Goal: Transaction & Acquisition: Purchase product/service

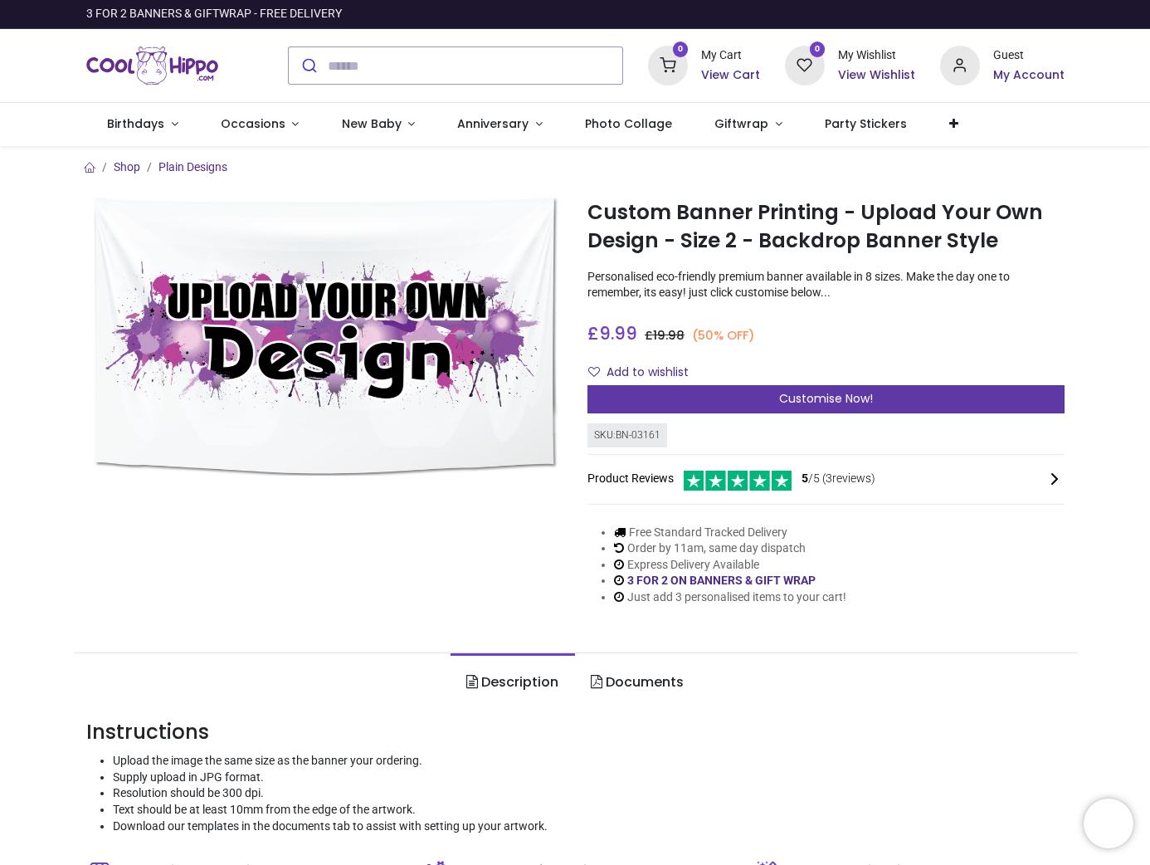
click at [822, 402] on span "Customise Now!" at bounding box center [826, 398] width 94 height 17
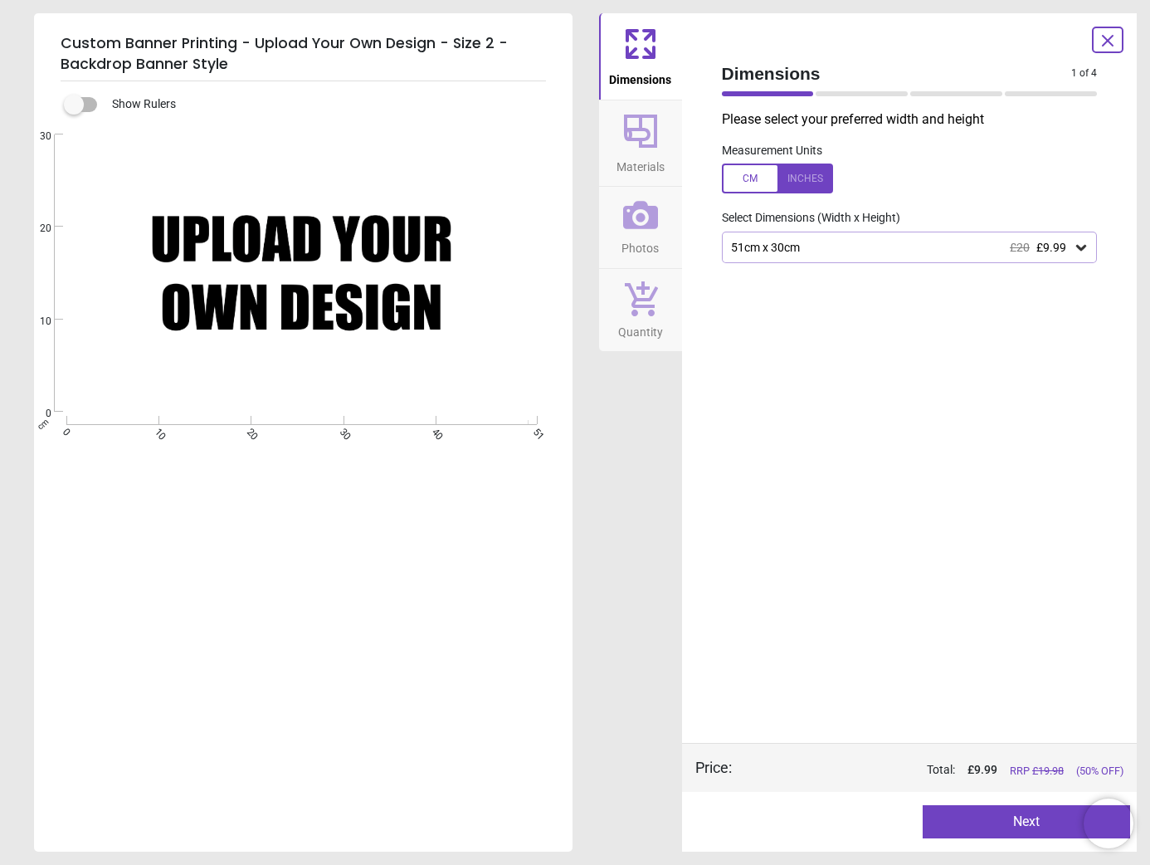
click at [1082, 245] on icon at bounding box center [1081, 247] width 17 height 17
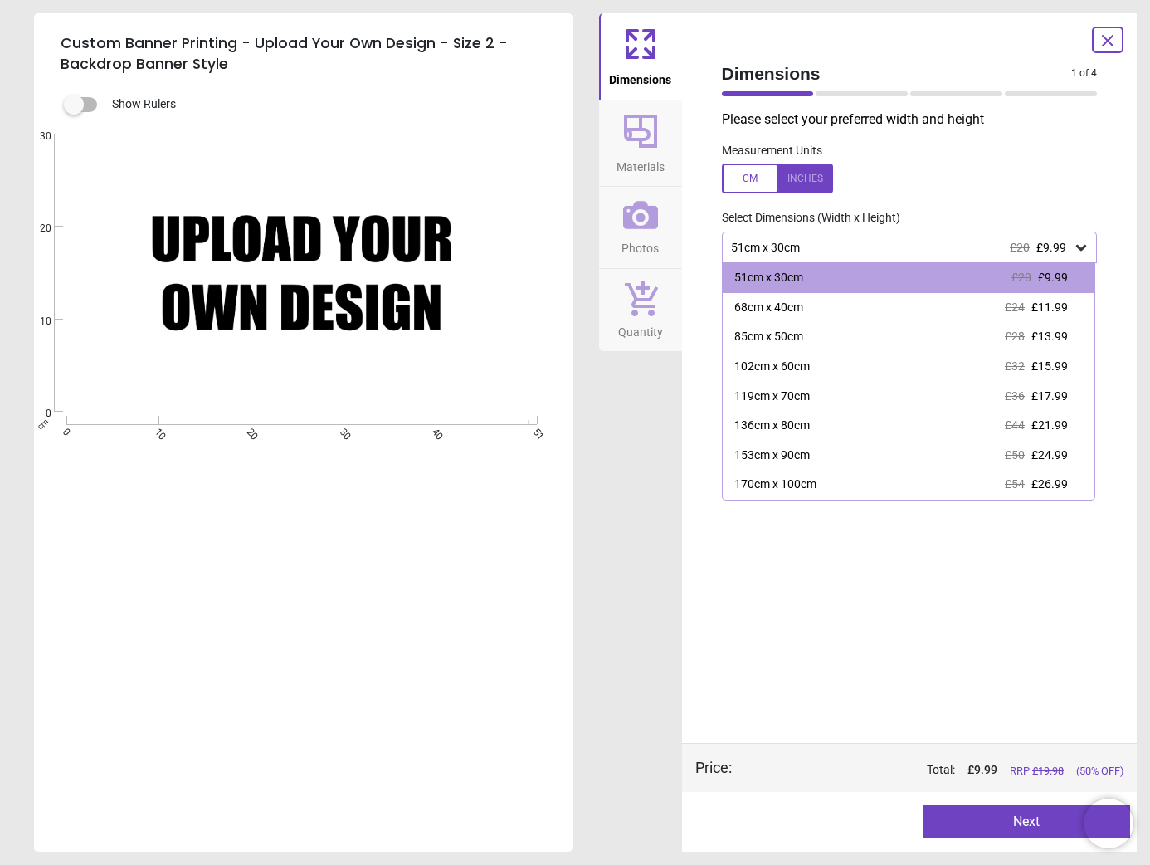
click at [754, 178] on div at bounding box center [777, 179] width 111 height 30
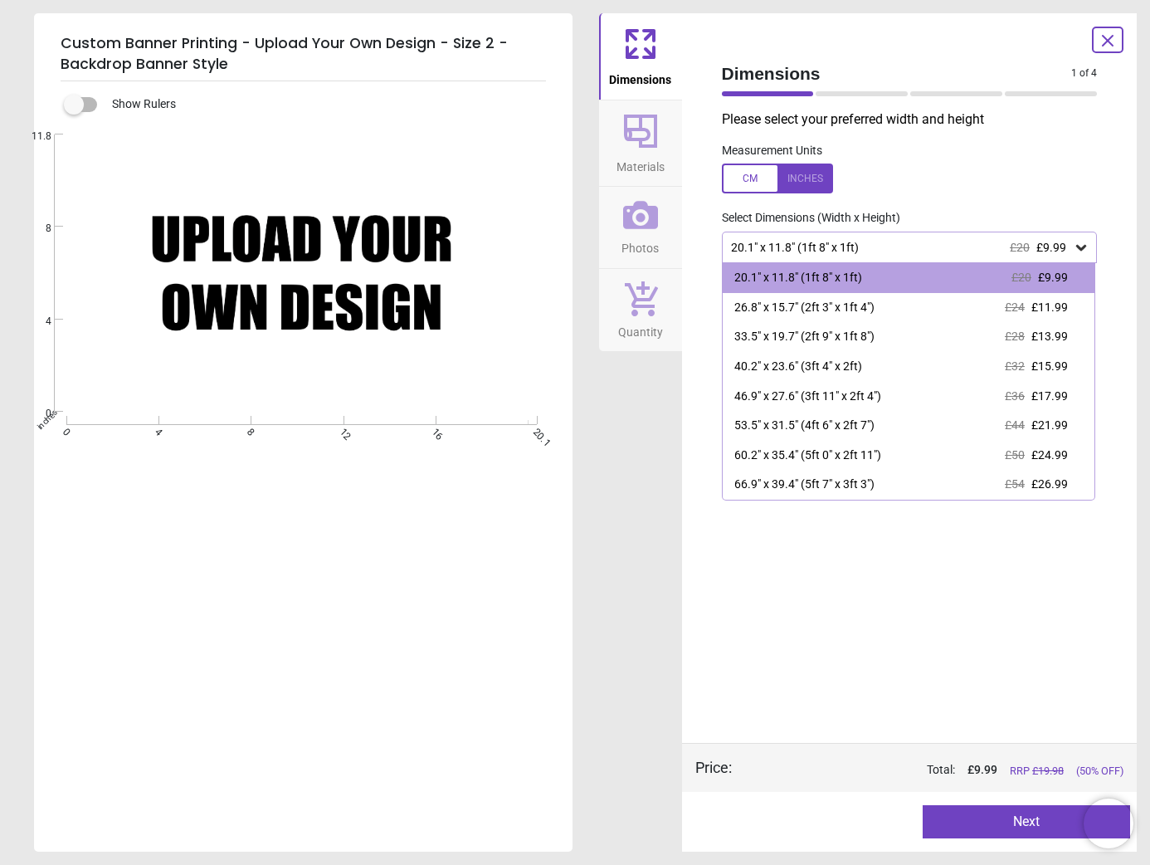
click at [754, 178] on div at bounding box center [777, 179] width 111 height 30
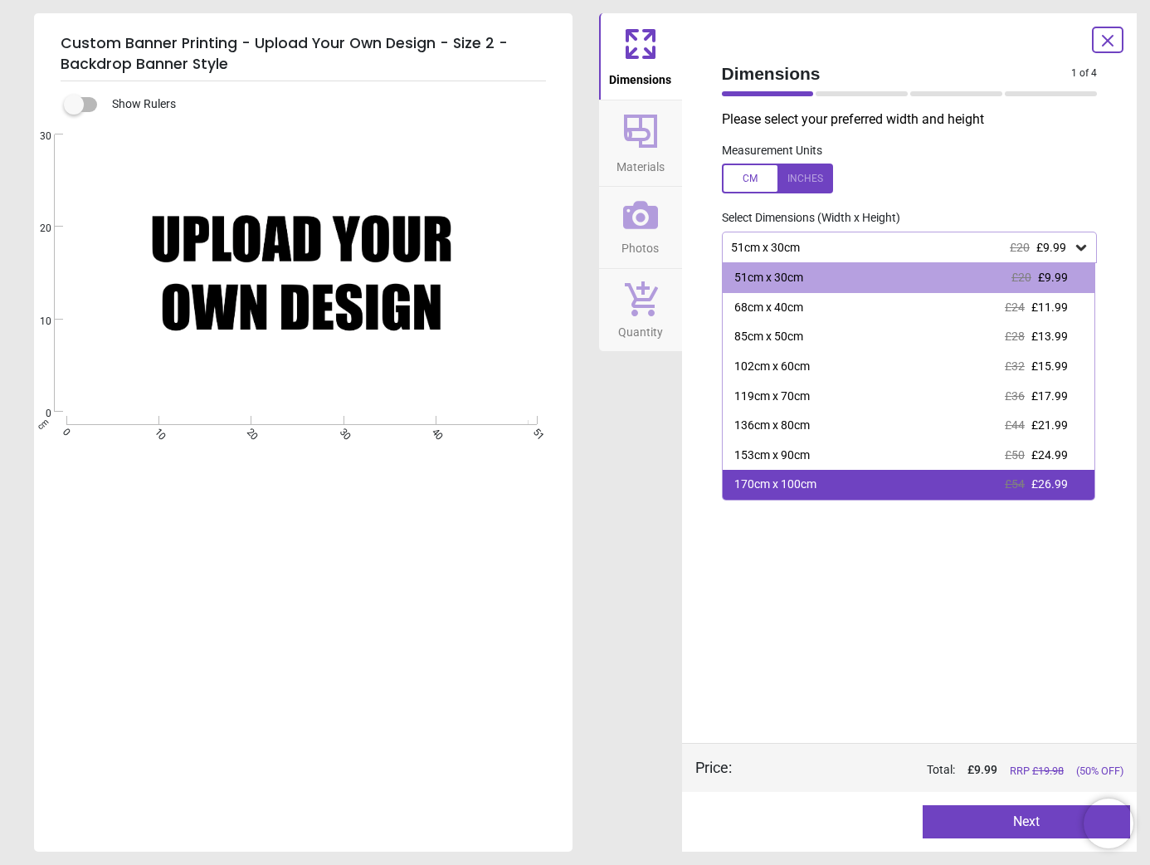
click at [835, 487] on div "170cm x 100cm £54 £26.99" at bounding box center [909, 485] width 373 height 30
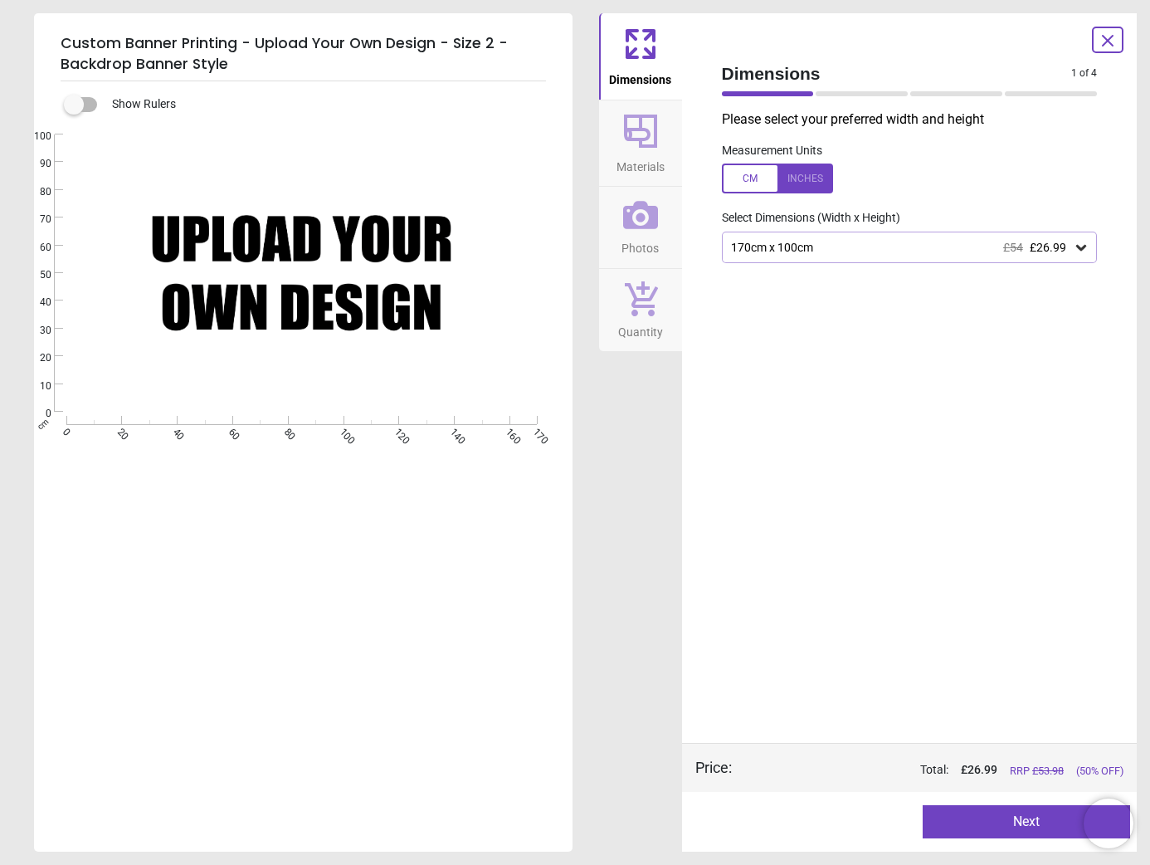
click at [818, 245] on div "170cm x 100cm £54 £26.99" at bounding box center [902, 248] width 344 height 14
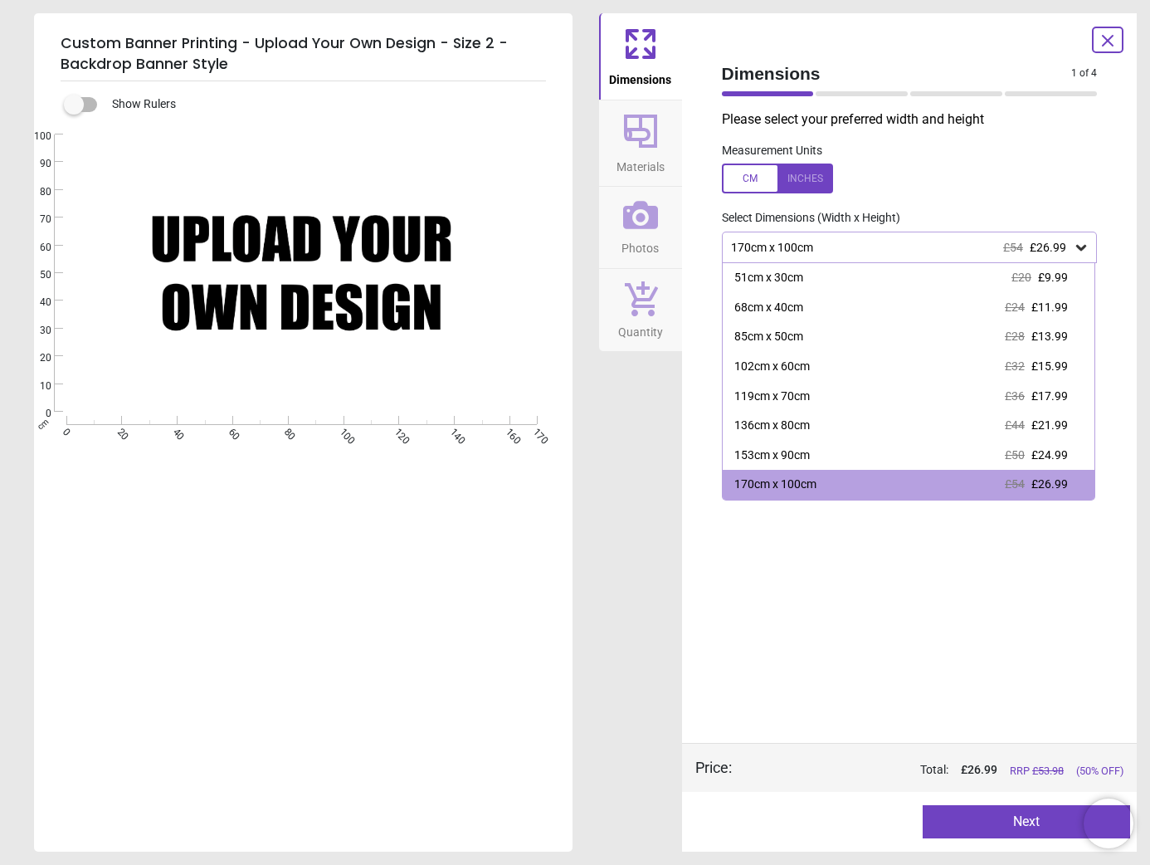
click at [744, 252] on div "170cm x 100cm £54 £26.99" at bounding box center [902, 248] width 344 height 14
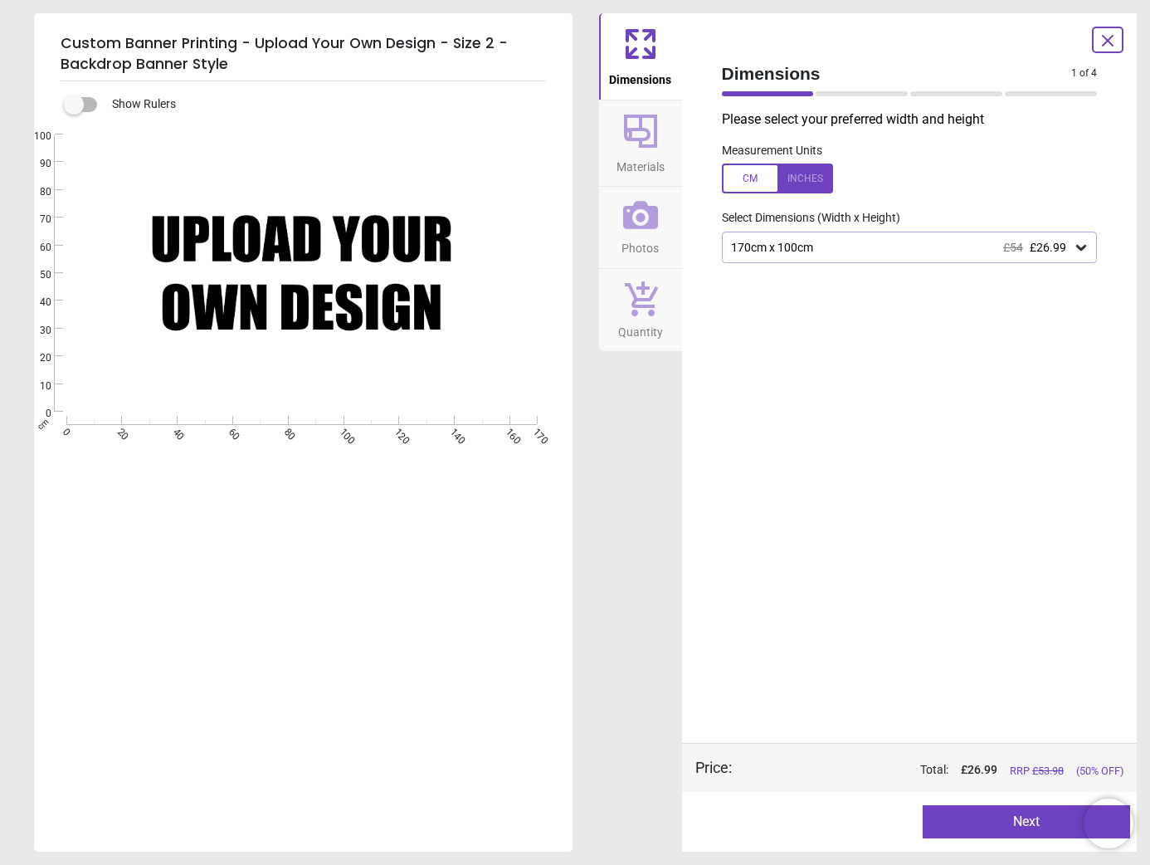
click at [741, 247] on div "170cm x 100cm £54 £26.99" at bounding box center [902, 248] width 344 height 14
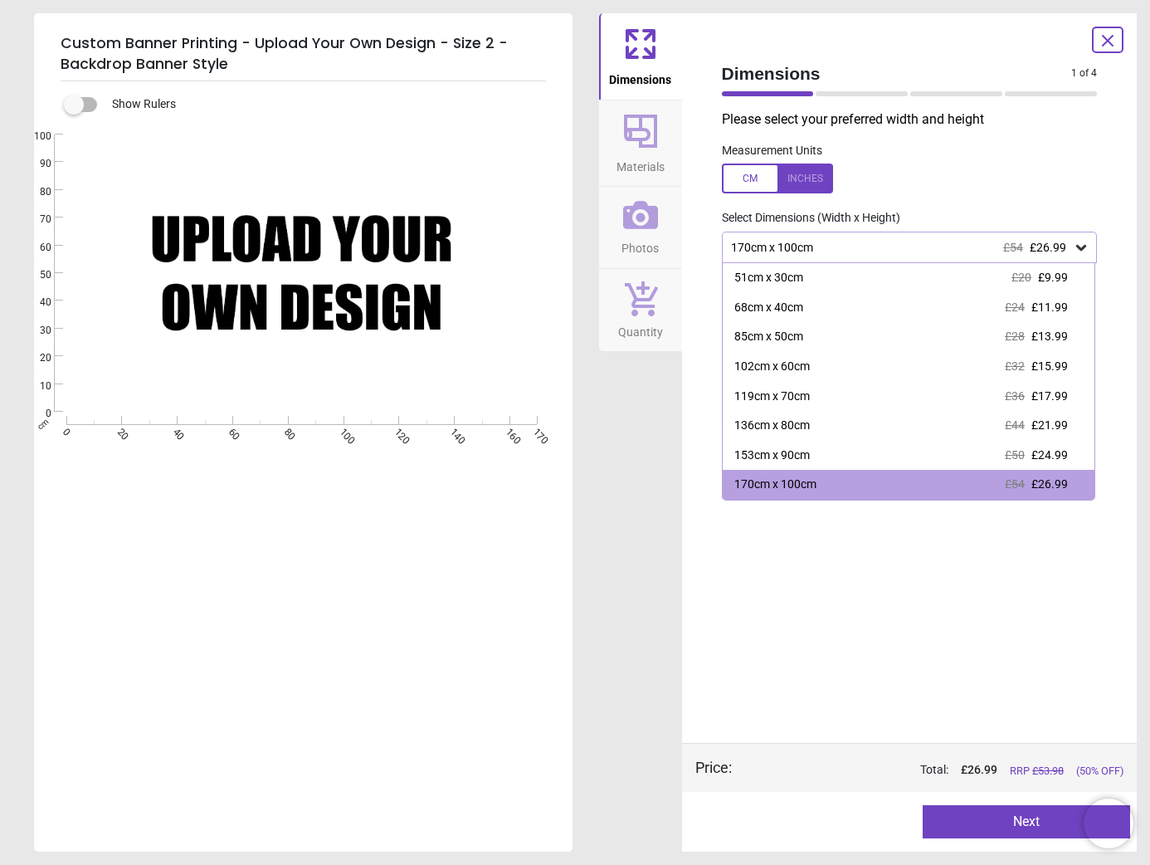
drag, startPoint x: 102, startPoint y: 104, endPoint x: 82, endPoint y: 105, distance: 20.0
click at [74, 105] on label at bounding box center [74, 105] width 0 height 0
click at [74, 106] on div "Show Rulers" at bounding box center [323, 105] width 499 height 20
click at [74, 105] on label at bounding box center [74, 105] width 0 height 0
click at [636, 166] on span "Materials" at bounding box center [641, 163] width 48 height 25
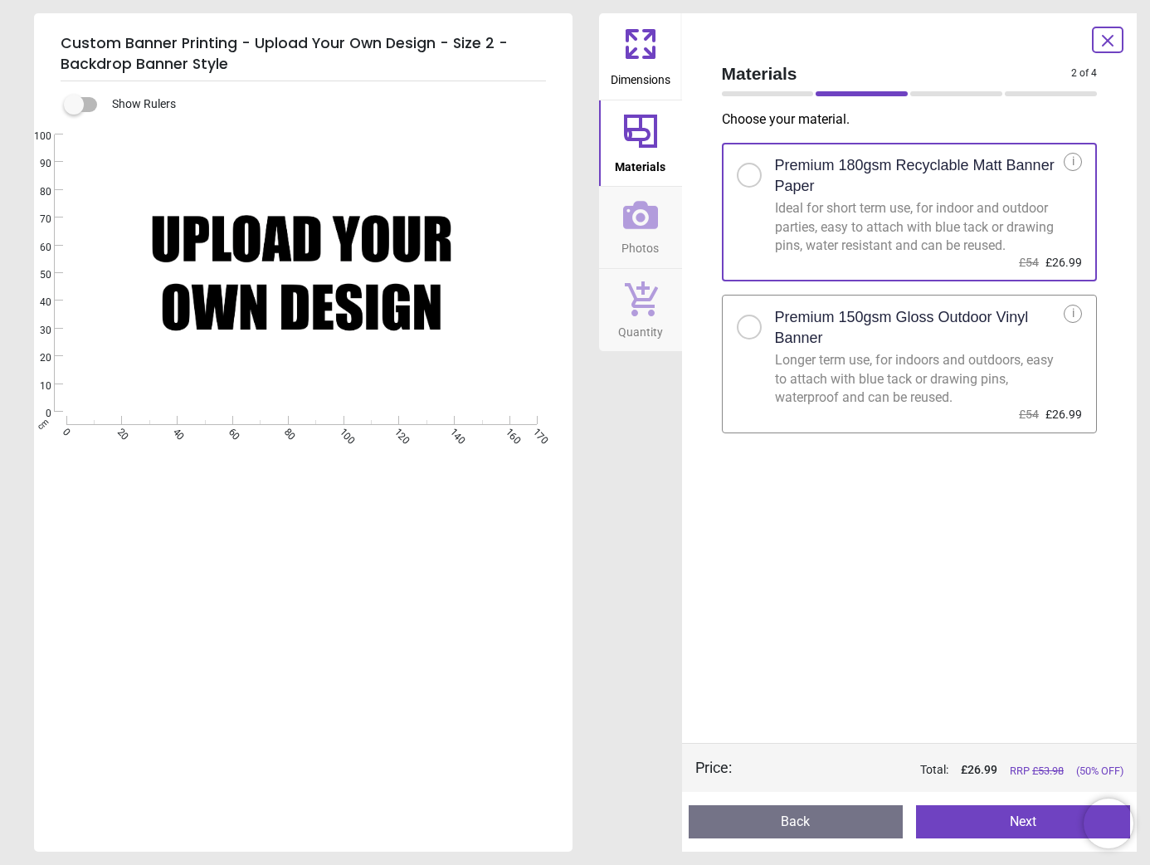
click at [750, 325] on div at bounding box center [750, 327] width 10 height 10
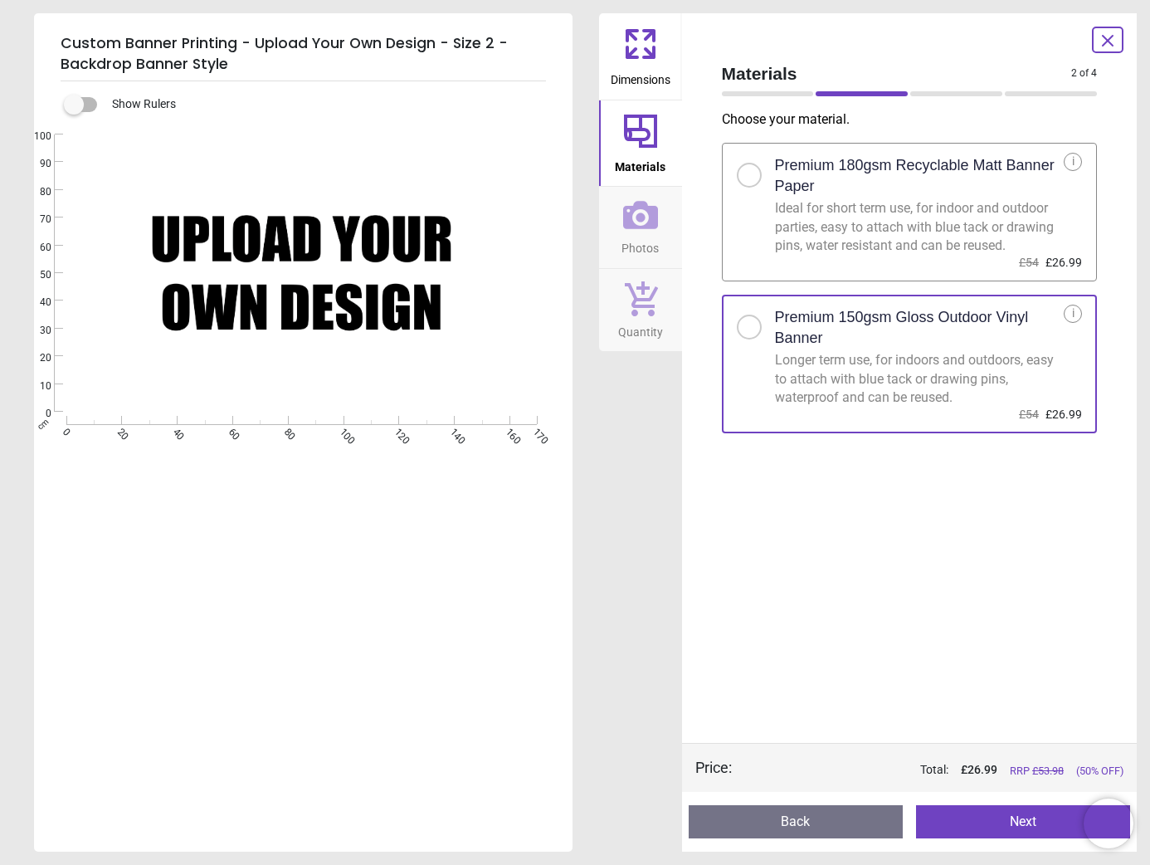
click at [647, 228] on icon at bounding box center [640, 215] width 35 height 28
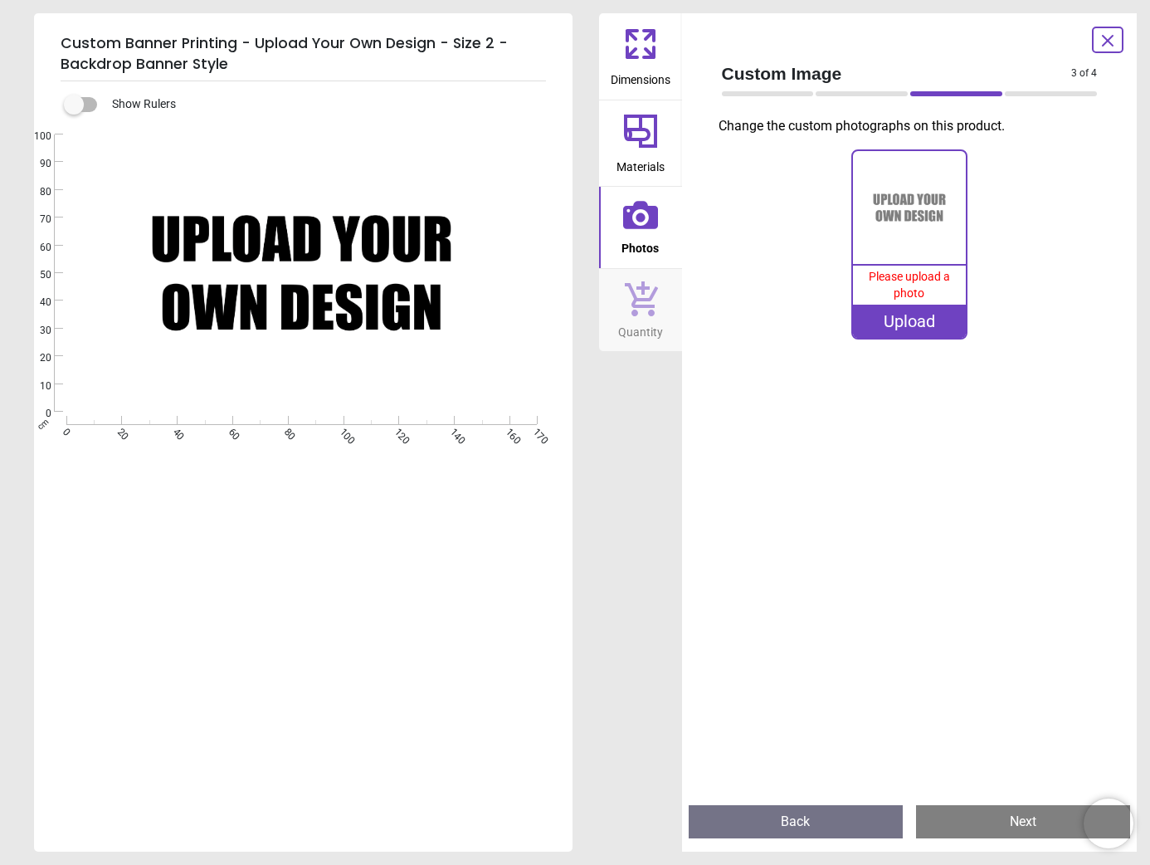
click at [649, 297] on icon at bounding box center [640, 298] width 35 height 37
click at [642, 72] on span "Dimensions" at bounding box center [641, 76] width 60 height 25
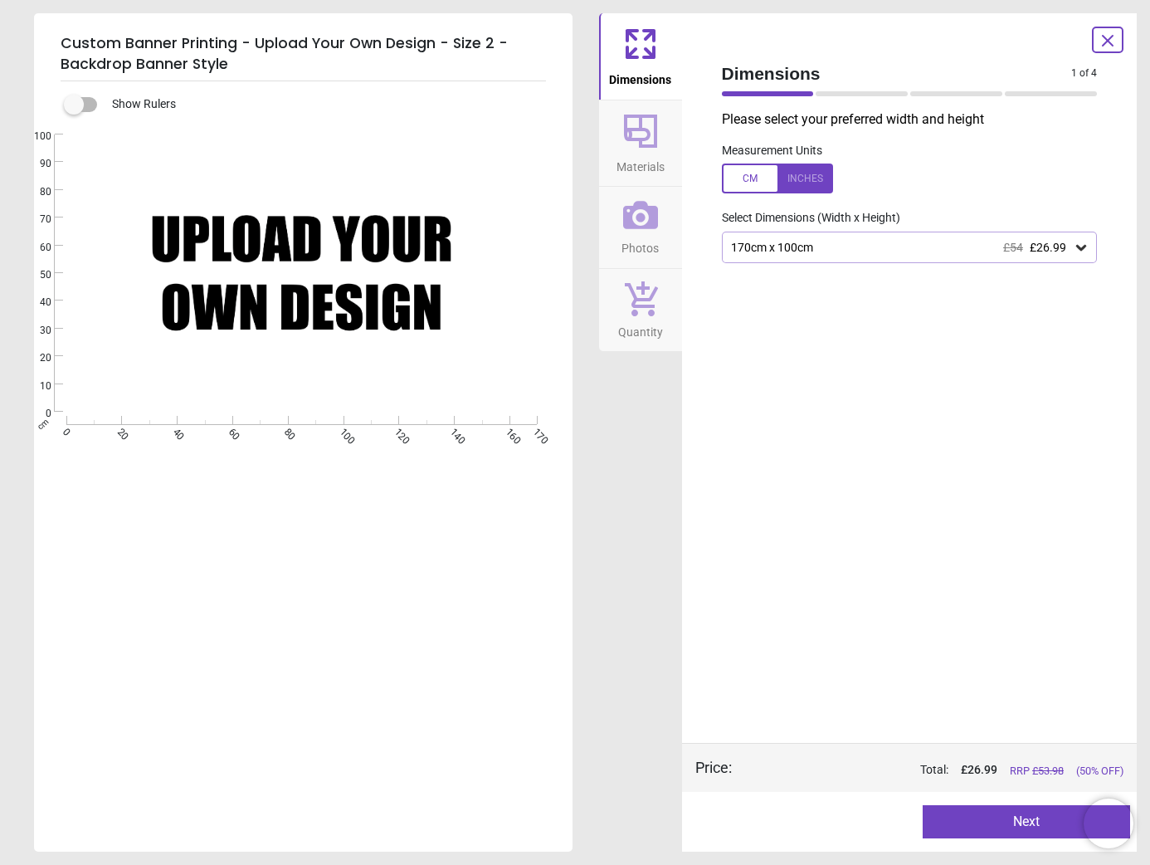
click at [874, 94] on div at bounding box center [862, 93] width 92 height 5
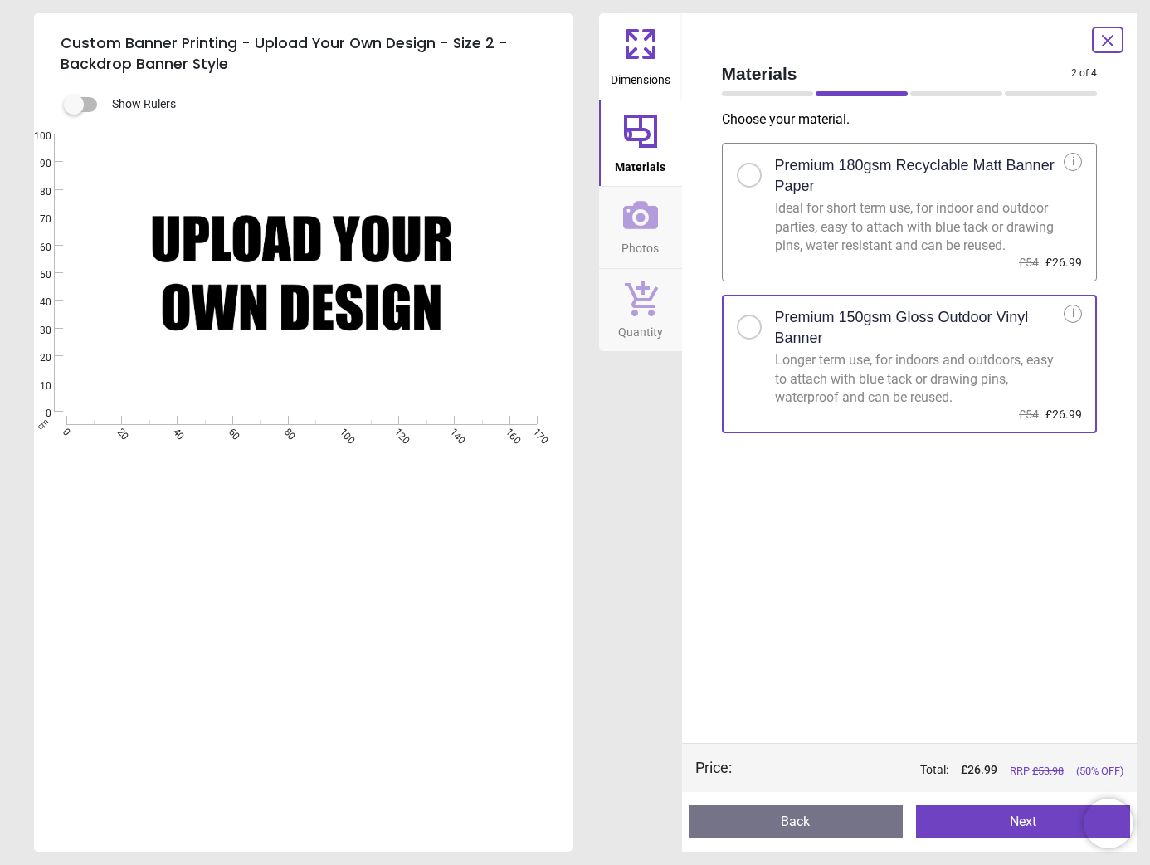
click at [942, 92] on div at bounding box center [957, 93] width 92 height 5
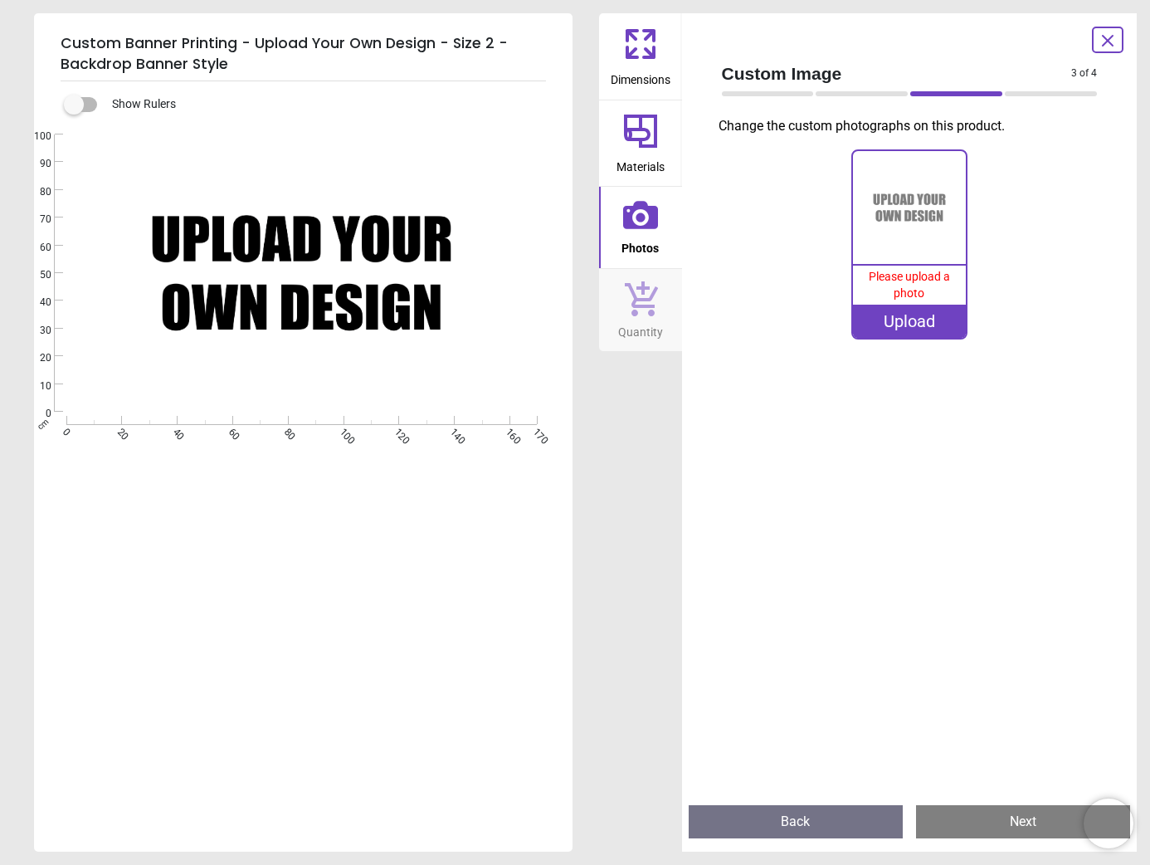
click at [1055, 91] on div at bounding box center [1051, 93] width 92 height 5
click at [633, 72] on span "Dimensions" at bounding box center [641, 76] width 60 height 25
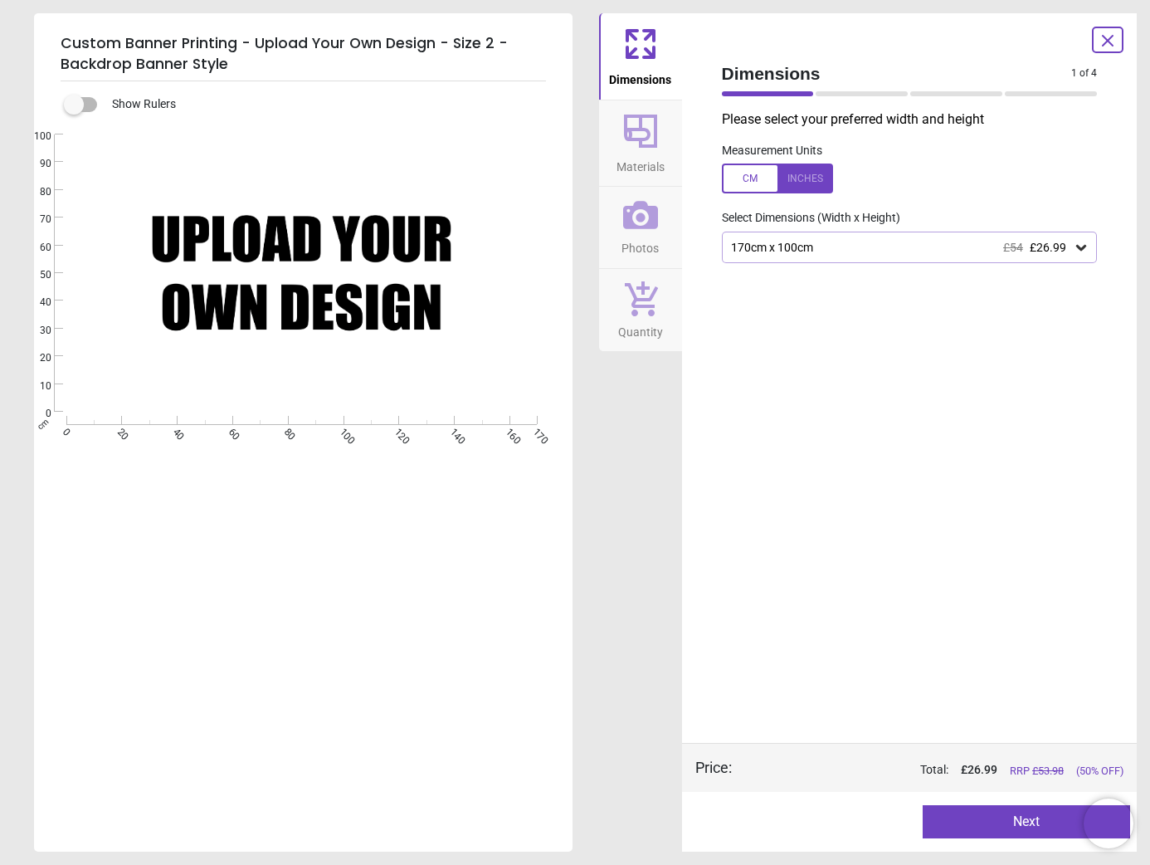
click at [1081, 248] on icon at bounding box center [1081, 247] width 17 height 17
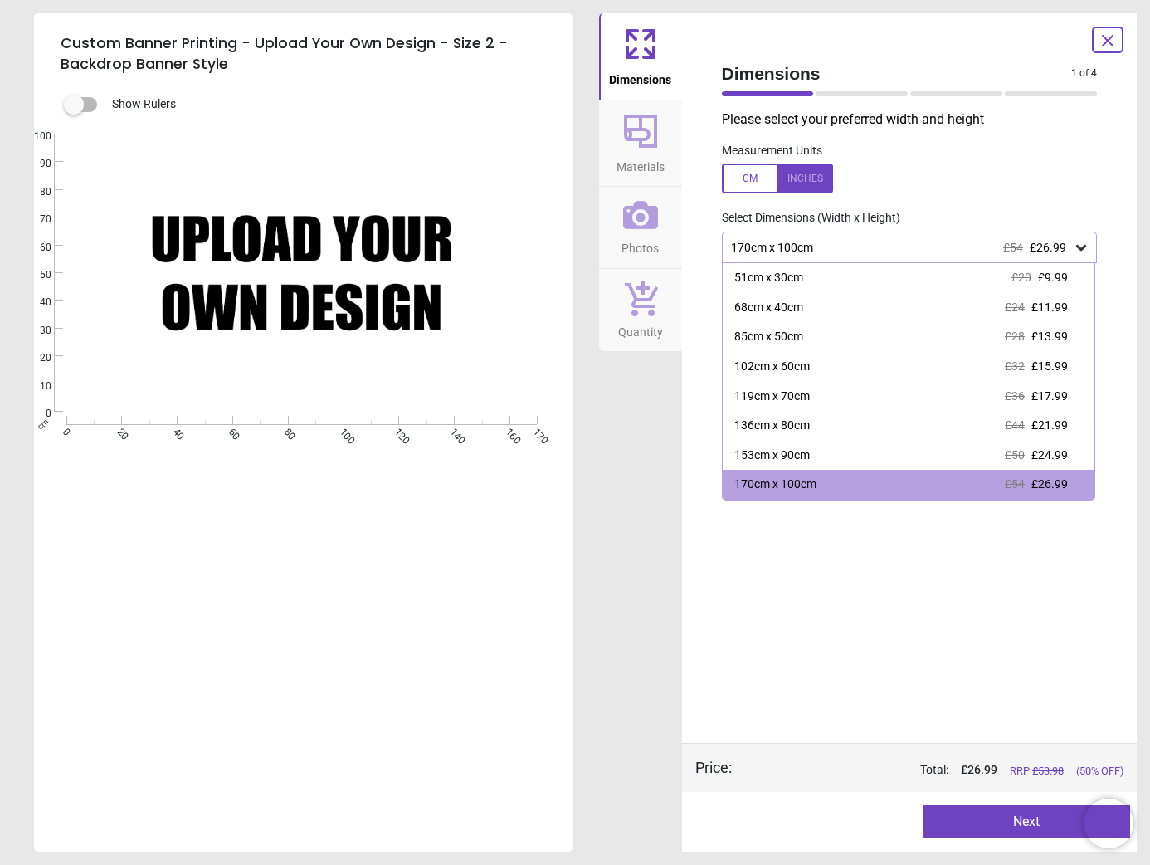
click at [341, 267] on image at bounding box center [302, 273] width 470 height 276
click at [635, 127] on icon at bounding box center [641, 131] width 40 height 40
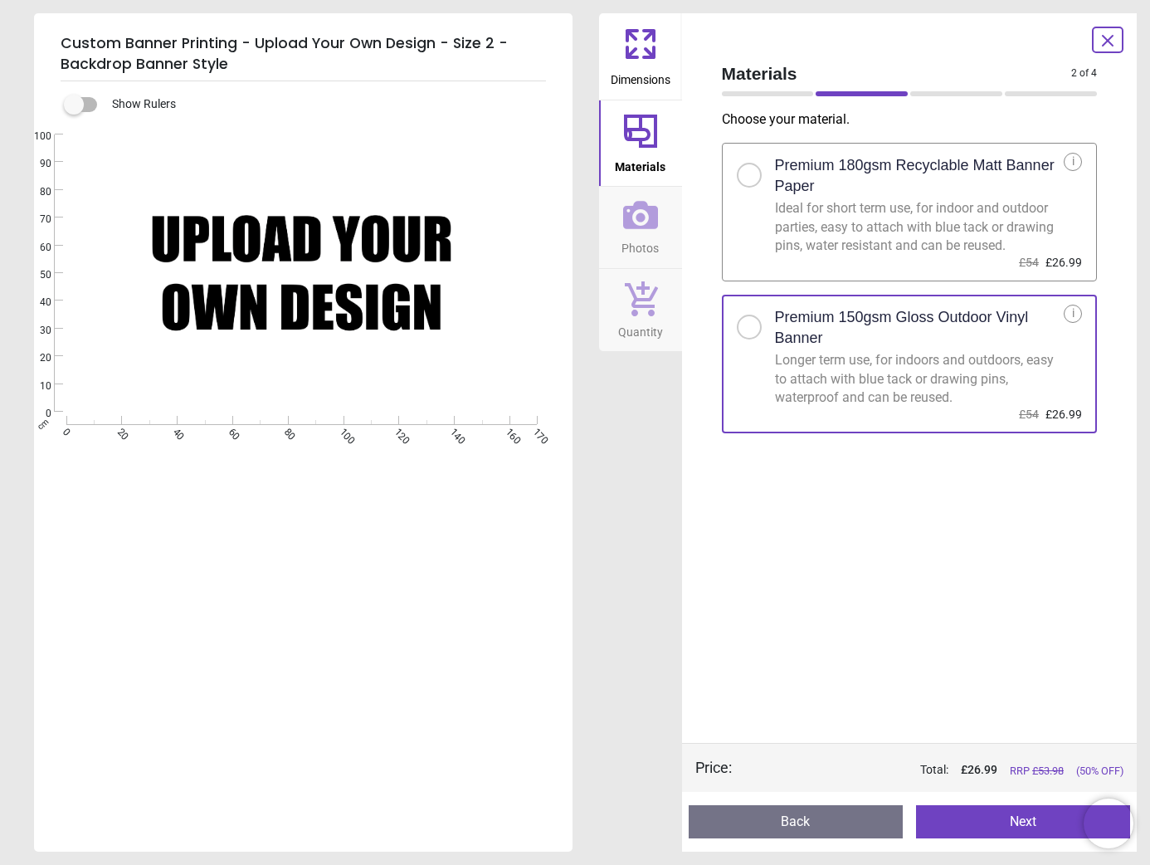
click at [1072, 315] on div "i" at bounding box center [1073, 314] width 18 height 18
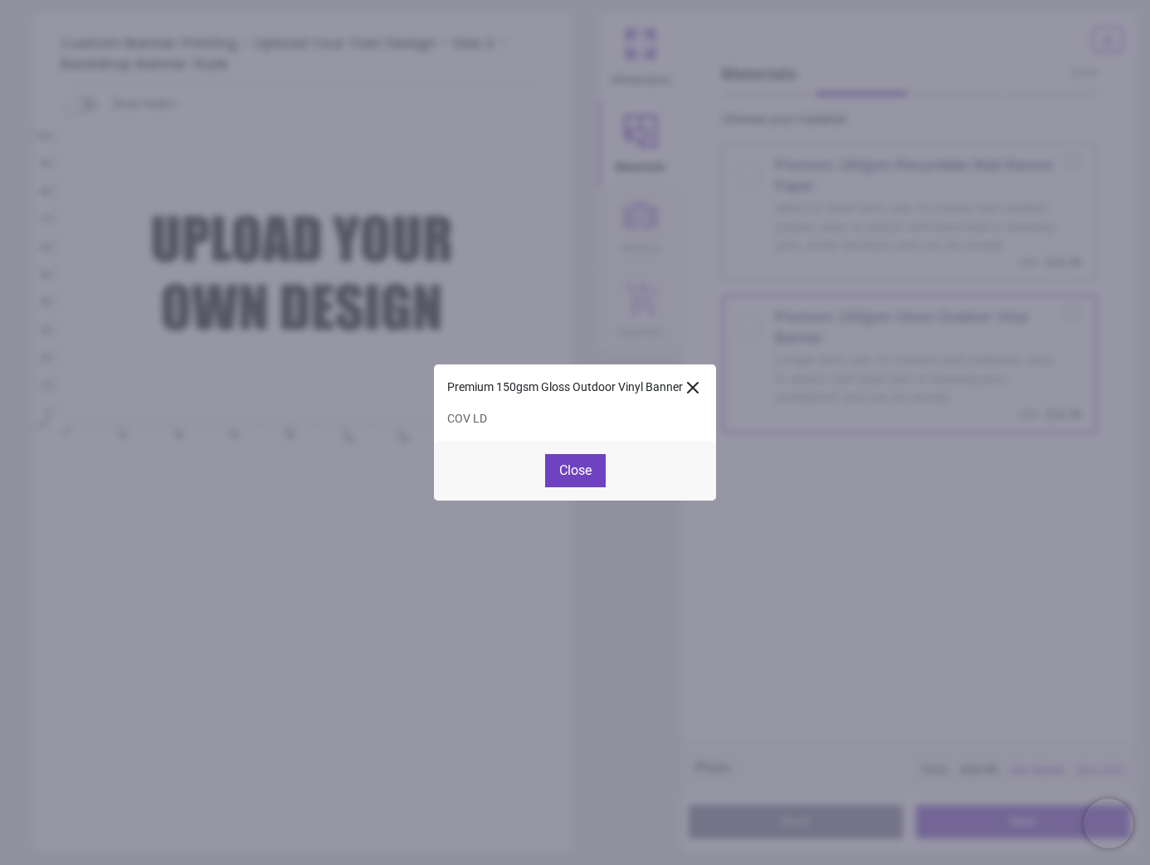
click at [572, 466] on button "Close" at bounding box center [575, 470] width 61 height 33
